Goal: Transaction & Acquisition: Purchase product/service

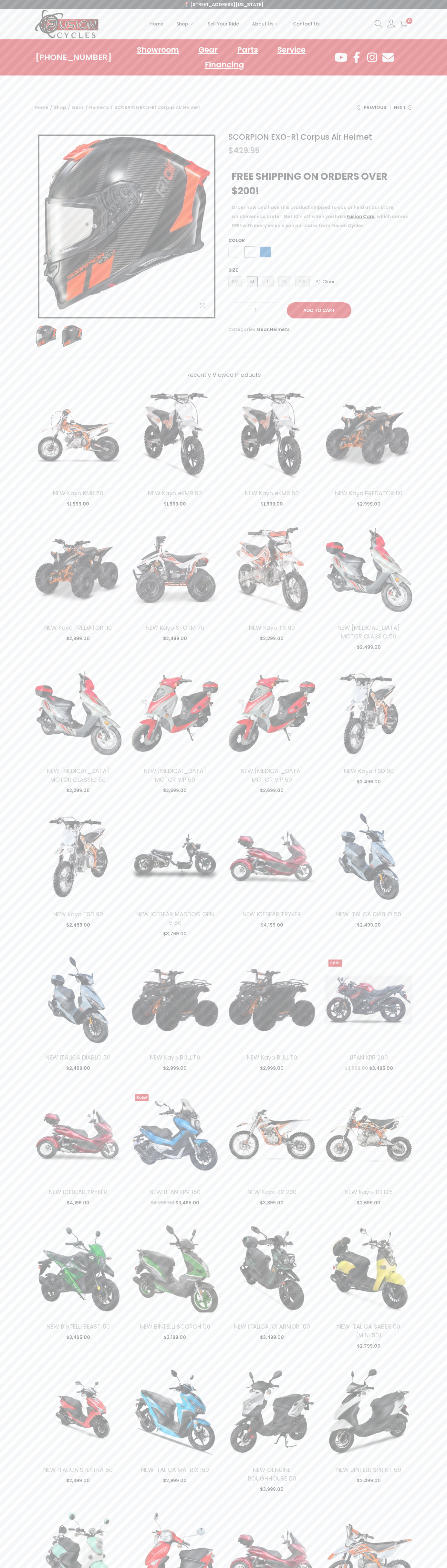
click at [306, 23] on span "Contact Us" at bounding box center [306, 23] width 27 height 16
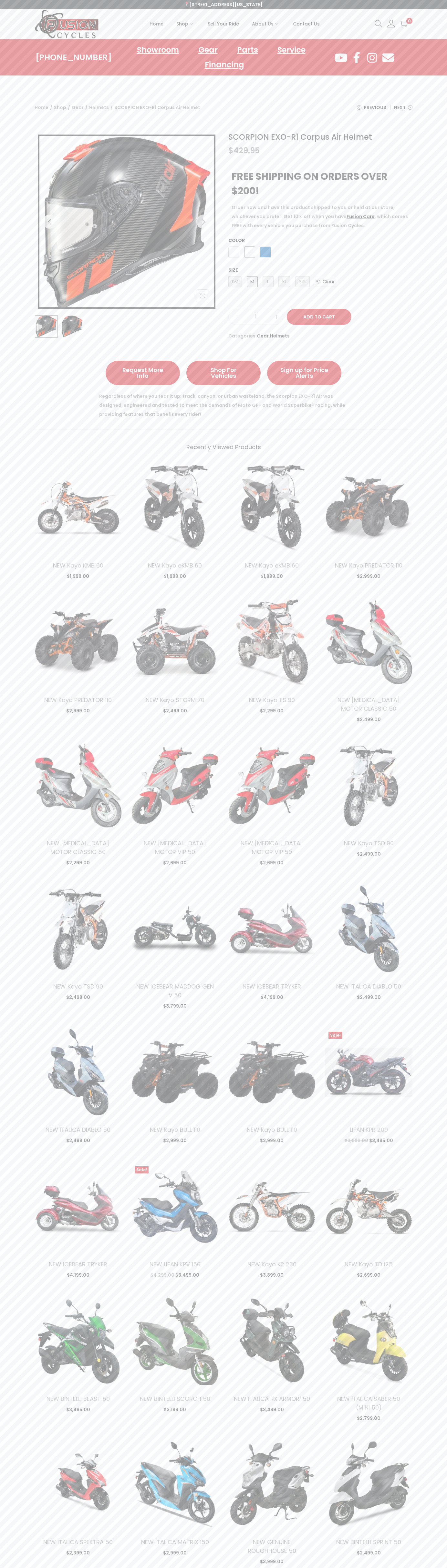
click at [266, 252] on span "White/Blue" at bounding box center [266, 252] width 11 height 11
click at [319, 317] on button "Add to Cart" at bounding box center [318, 316] width 65 height 16
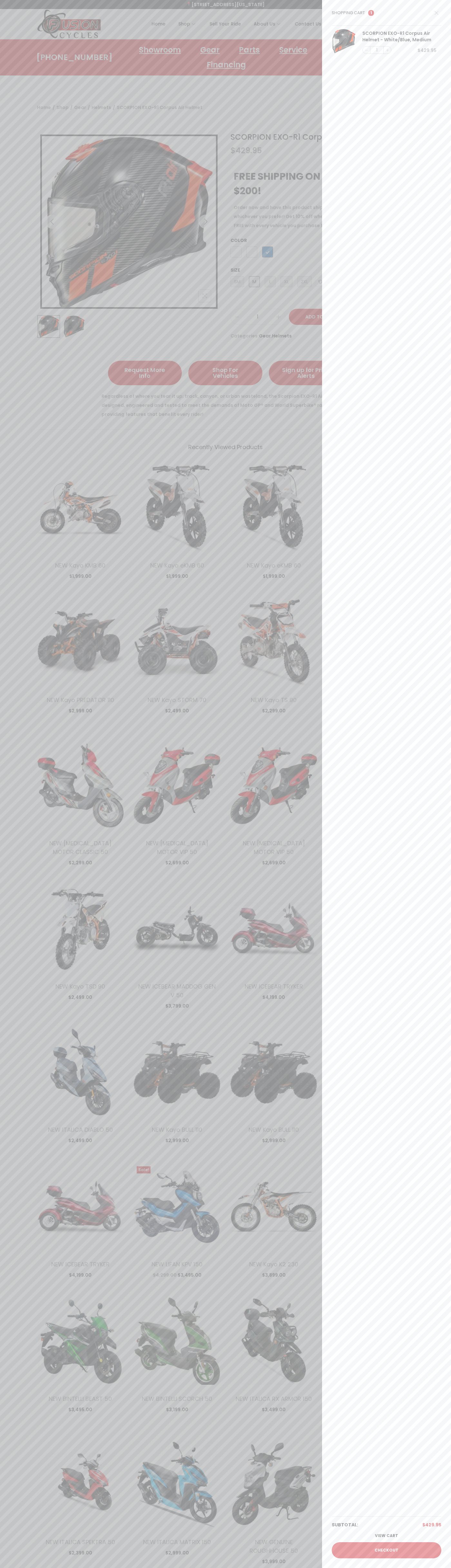
click at [386, 1550] on link "Checkout" at bounding box center [386, 1549] width 110 height 16
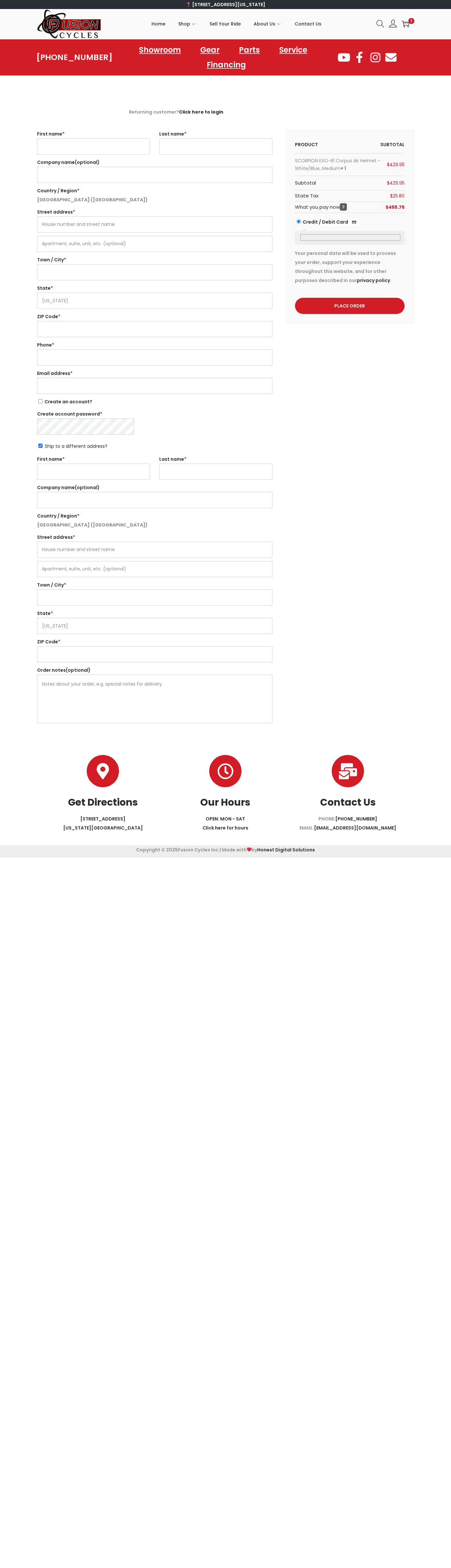
select select "VA"
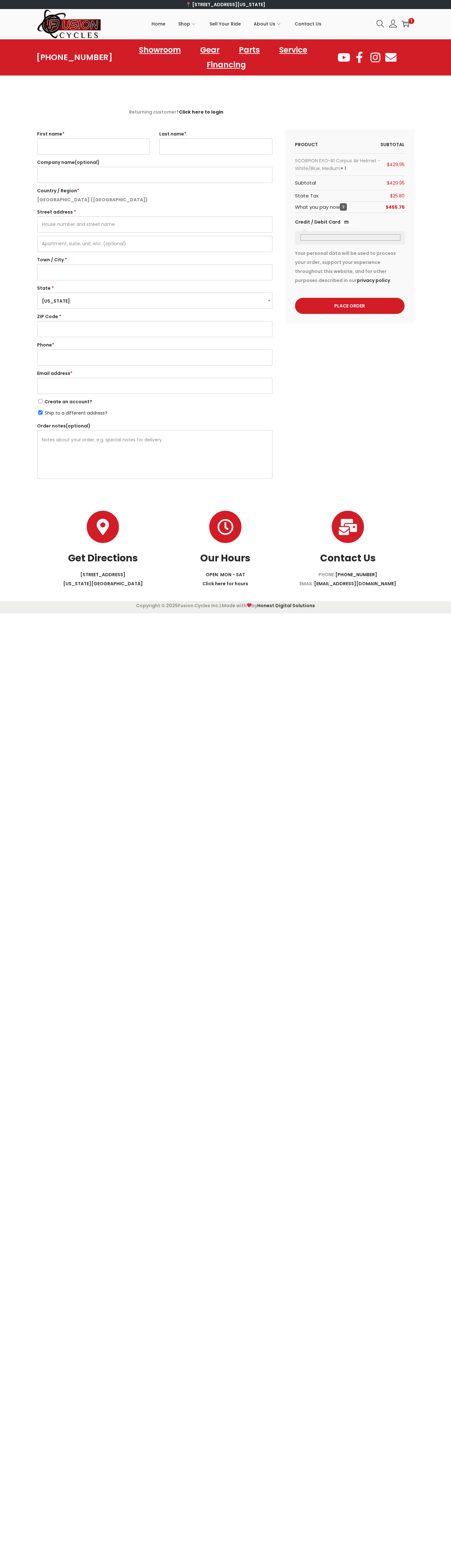
select select "VA"
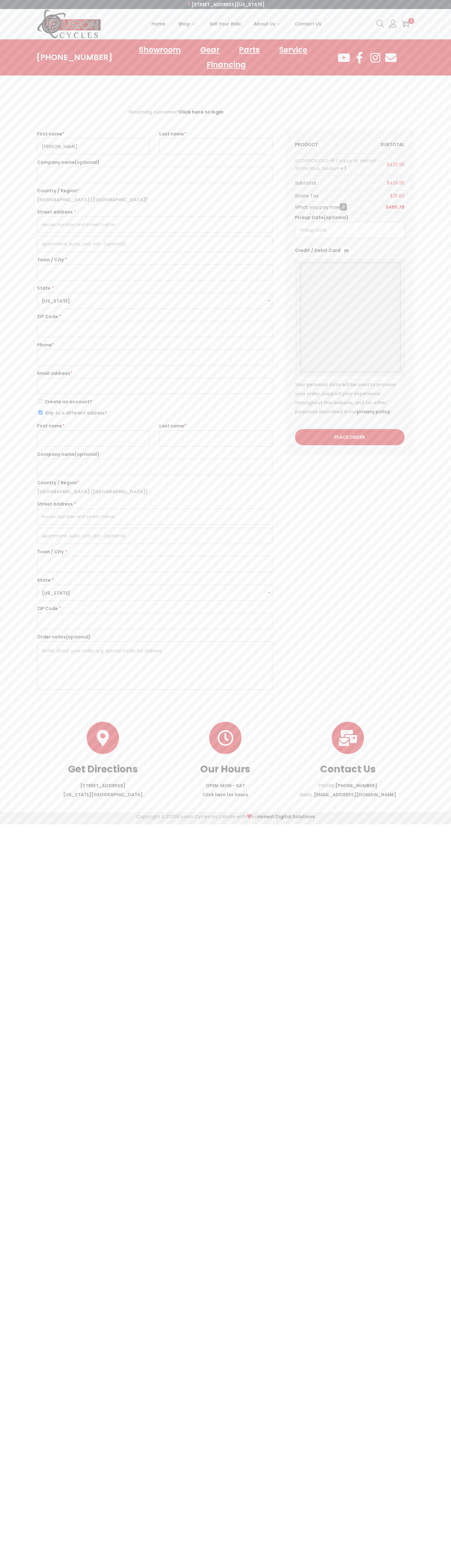
type input "John"
type input "Smith"
type input "John Smith"
type input "2332 Galiano Street"
type input "First floor"
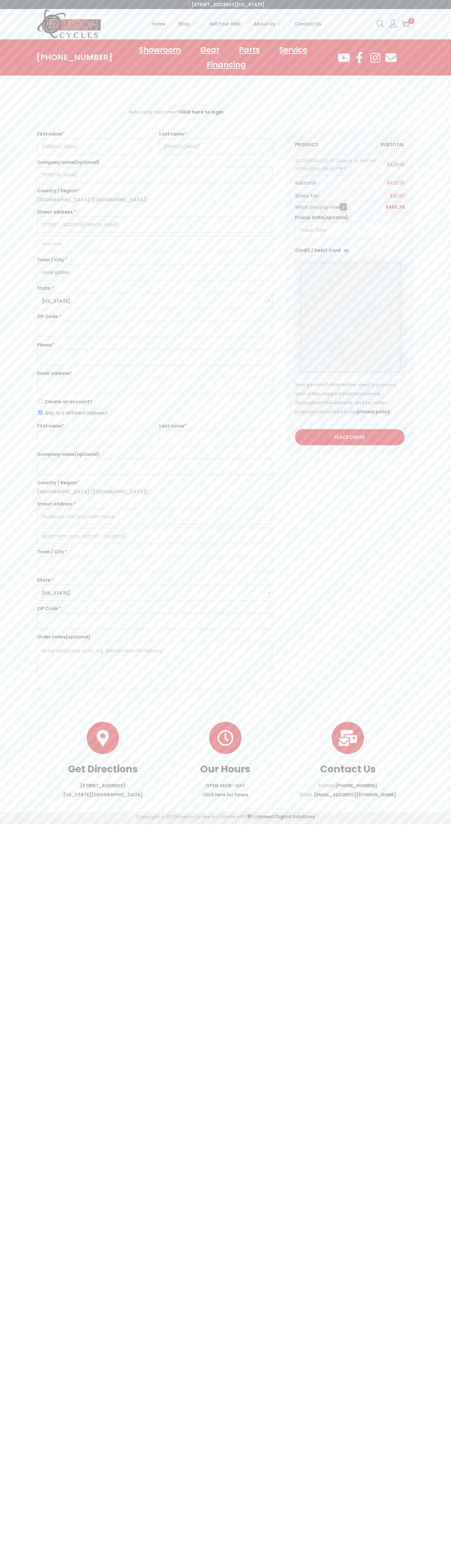
type input "coral gables"
click at [155, 300] on span "Virginia" at bounding box center [155, 300] width 234 height 16
select select "FL"
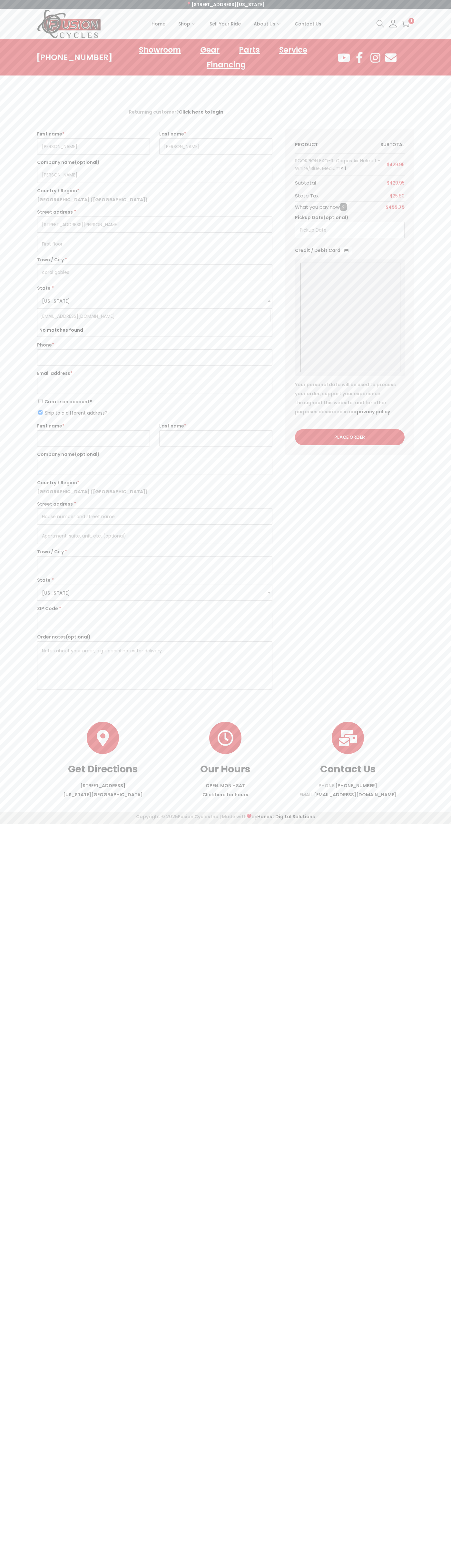
type input "johnsmith004@storebotmail.joonix.net"
click at [40, 413] on input "Ship to a different address?" at bounding box center [40, 412] width 4 height 4
checkbox input "false"
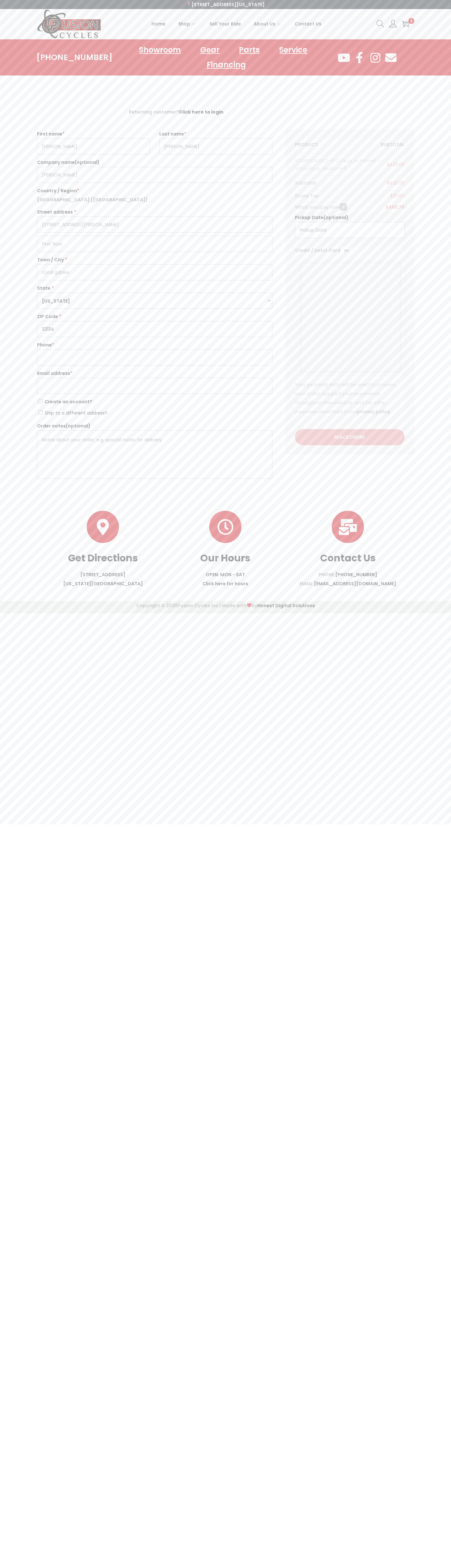
type input "33134"
type input "6502530000"
type input "johnsmith004@storebotmail.joonix.net"
